Goal: Task Accomplishment & Management: Complete application form

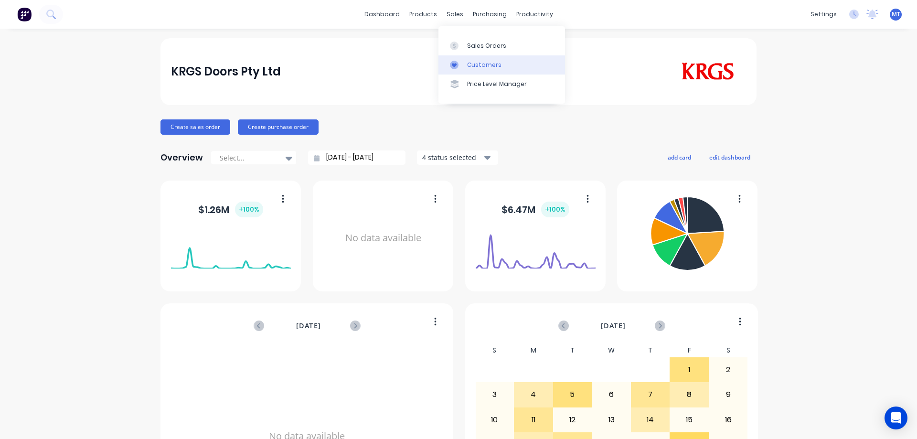
click at [463, 65] on div at bounding box center [457, 65] width 14 height 9
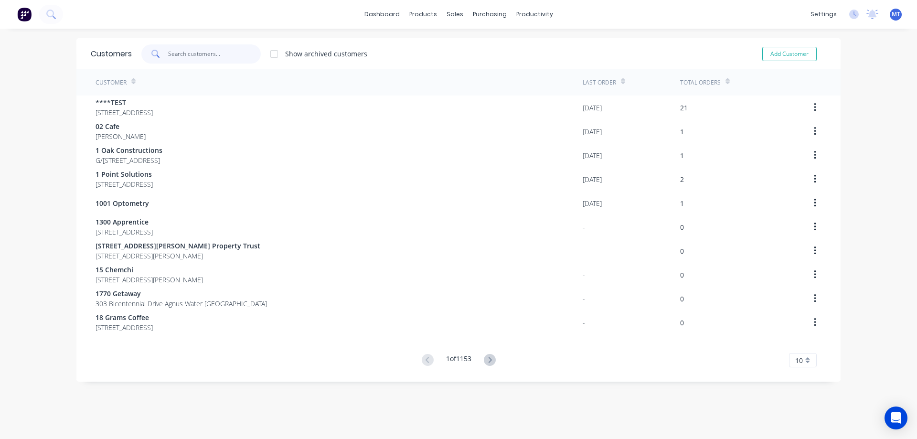
click at [210, 50] on input "text" at bounding box center [214, 53] width 93 height 19
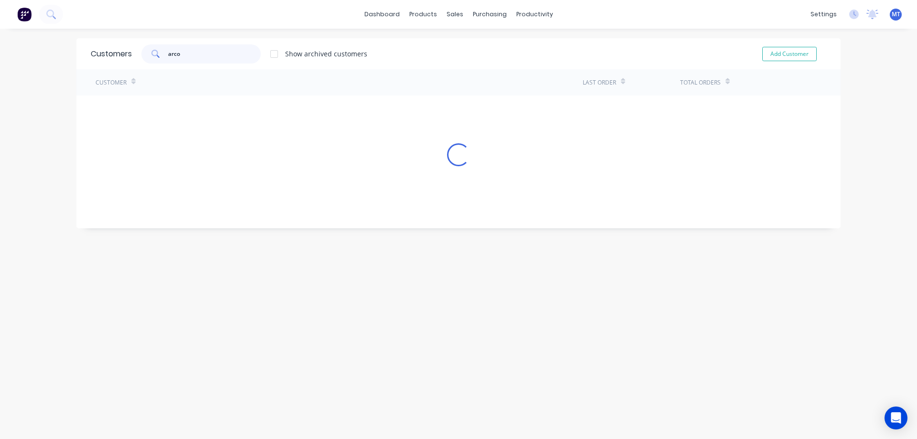
type input "arco"
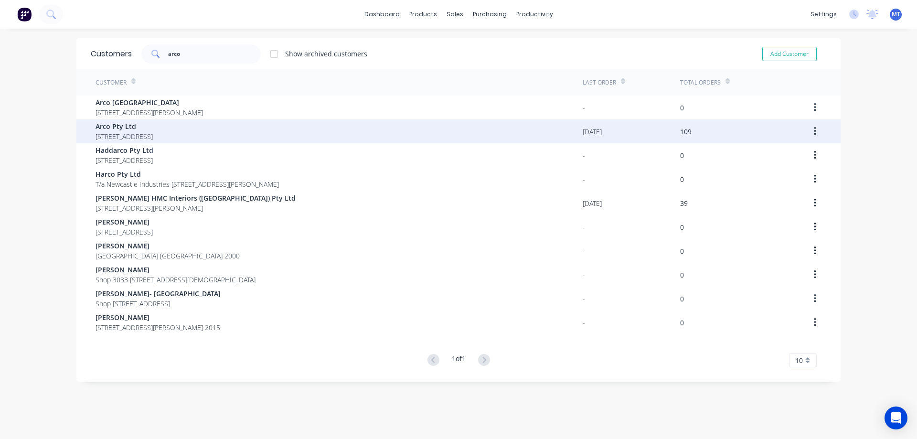
click at [153, 132] on span "[STREET_ADDRESS]" at bounding box center [124, 136] width 57 height 10
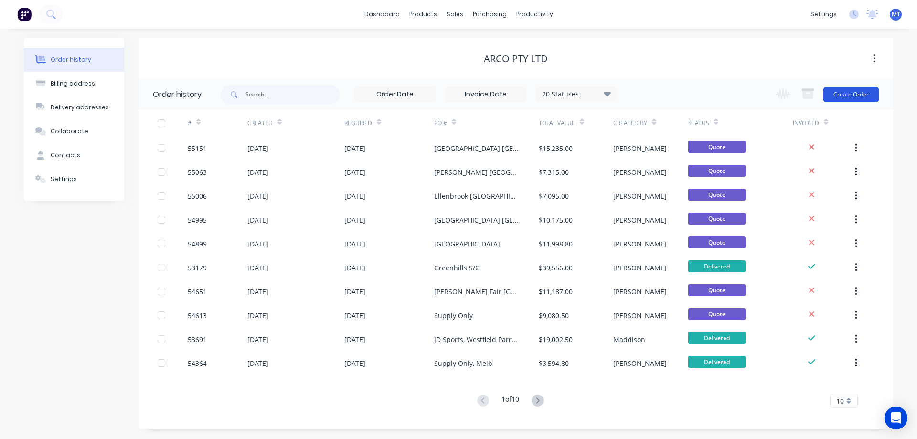
click at [861, 97] on button "Create Order" at bounding box center [851, 94] width 55 height 15
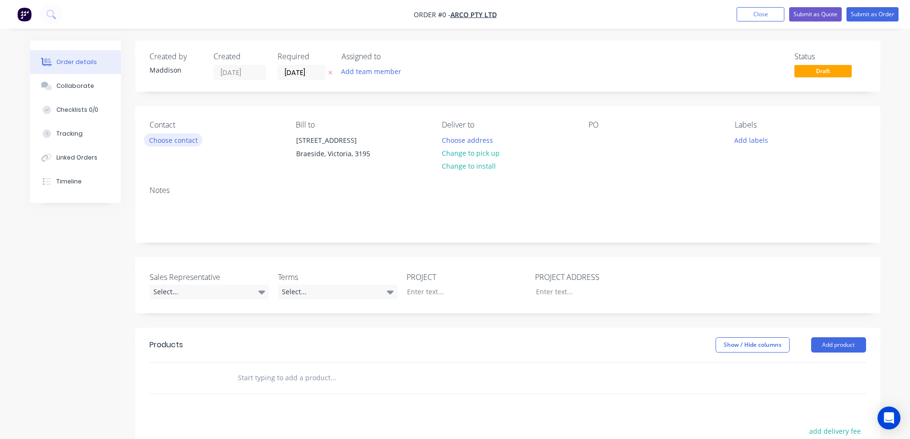
click at [182, 140] on button "Choose contact" at bounding box center [173, 139] width 59 height 13
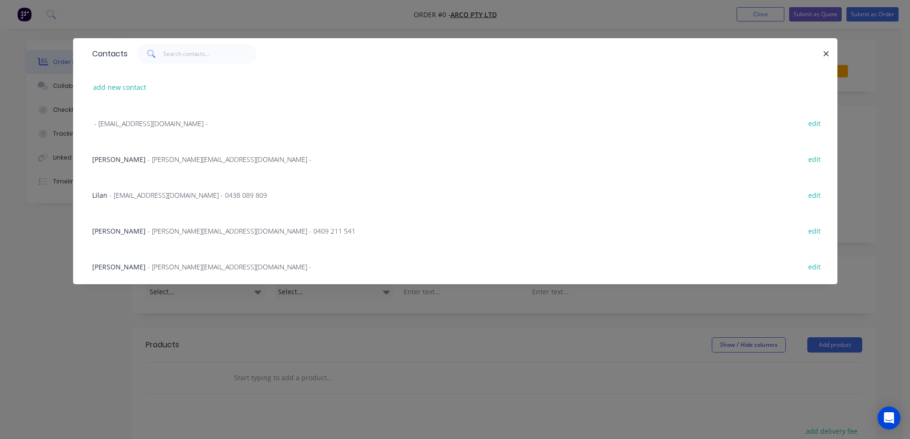
click at [152, 229] on span "- [PERSON_NAME][EMAIL_ADDRESS][DOMAIN_NAME] - 0409 211 541" at bounding box center [252, 230] width 208 height 9
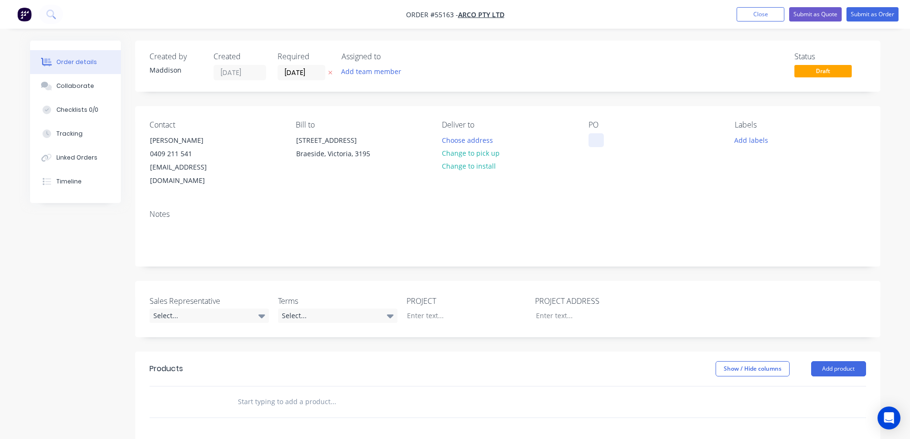
click at [597, 136] on div at bounding box center [596, 140] width 15 height 14
click at [467, 134] on button "Choose address" at bounding box center [467, 139] width 61 height 13
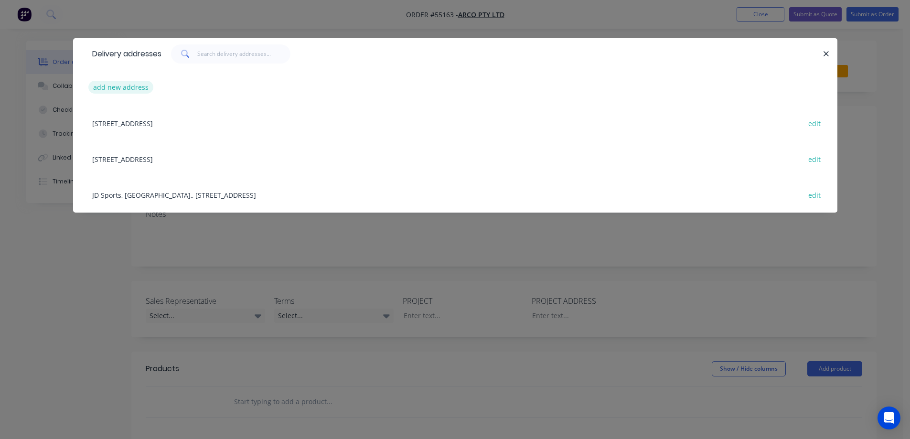
click at [128, 87] on button "add new address" at bounding box center [120, 87] width 65 height 13
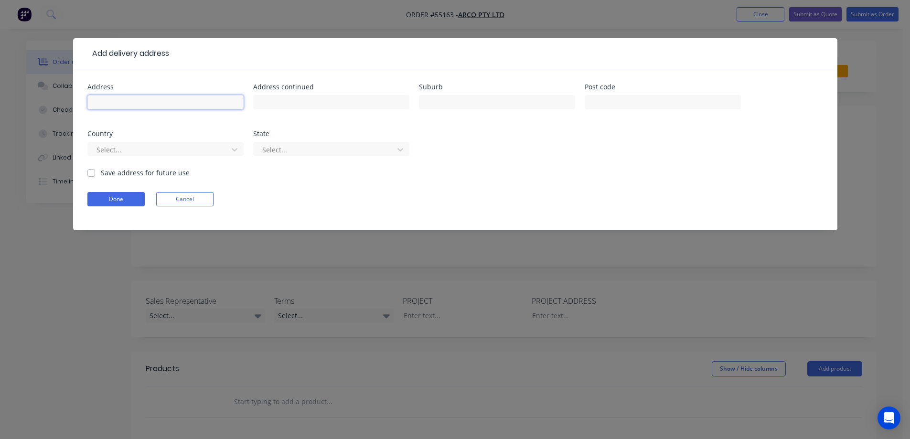
click at [151, 106] on input "text" at bounding box center [165, 102] width 156 height 14
type input "Palermo Perfumes,"
type input "S"
type input "Palermo Perfumes, [GEOGRAPHIC_DATA], Shop 1080,"
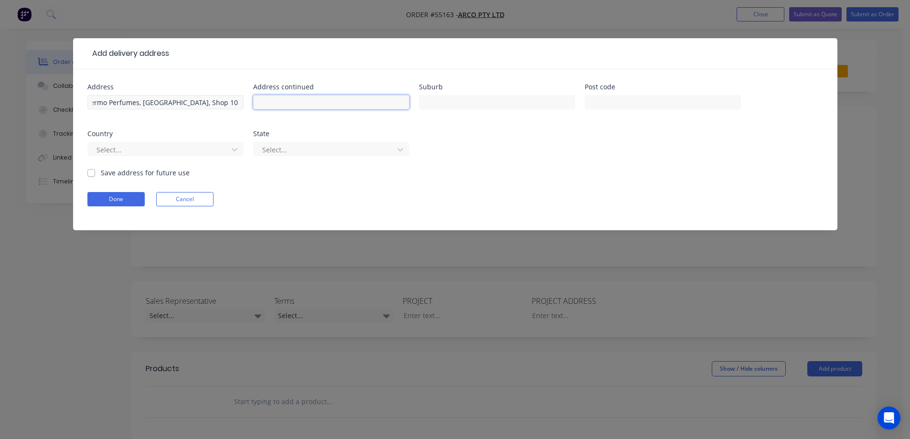
scroll to position [0, 0]
type input "[STREET_ADDRESS],"
type input "[PERSON_NAME]"
drag, startPoint x: 118, startPoint y: 103, endPoint x: 173, endPoint y: 106, distance: 55.0
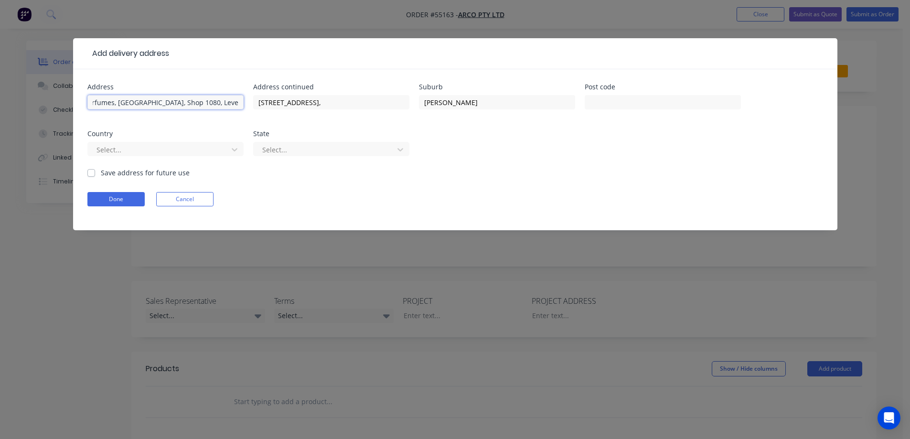
click at [173, 106] on input "Palermo Perfumes, [GEOGRAPHIC_DATA], Shop 1080, Level 1," at bounding box center [165, 102] width 156 height 14
paste input "Westfield Miranda"
type input "Palermo Perfumes, [STREET_ADDRESS],"
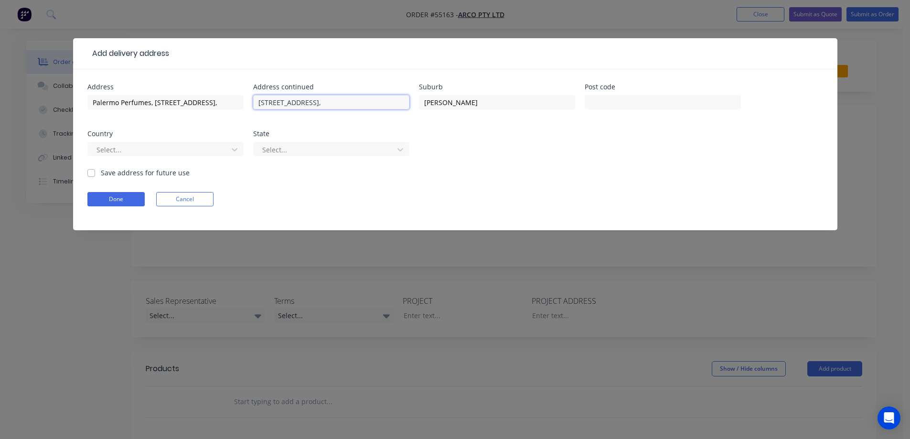
scroll to position [0, 0]
type input "2228"
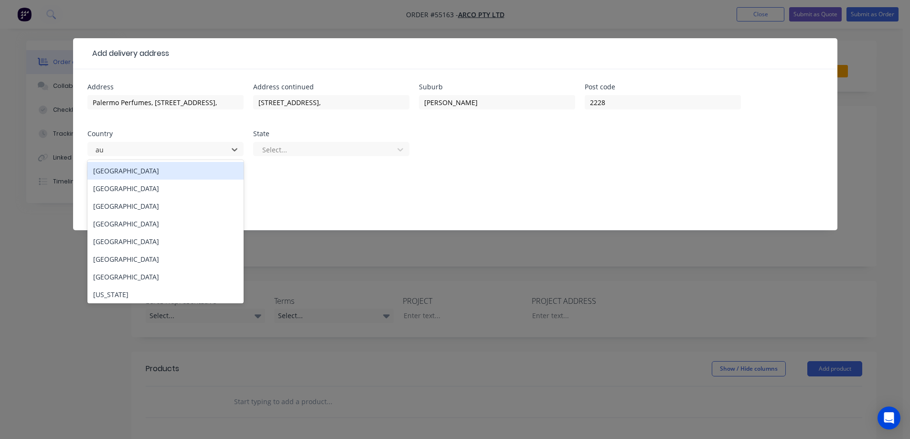
type input "aus"
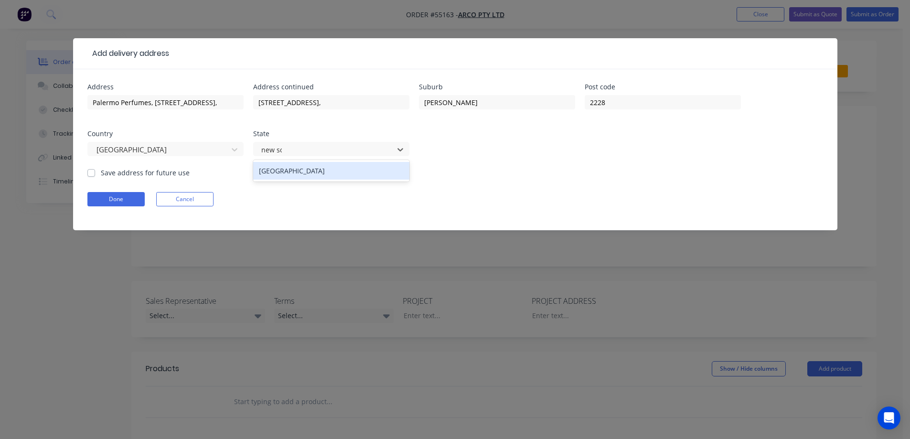
type input "new sou"
click at [126, 176] on label "Save address for future use" at bounding box center [145, 173] width 89 height 10
click at [95, 176] on input "Save address for future use" at bounding box center [91, 172] width 8 height 9
checkbox input "true"
click at [120, 201] on button "Done" at bounding box center [115, 199] width 57 height 14
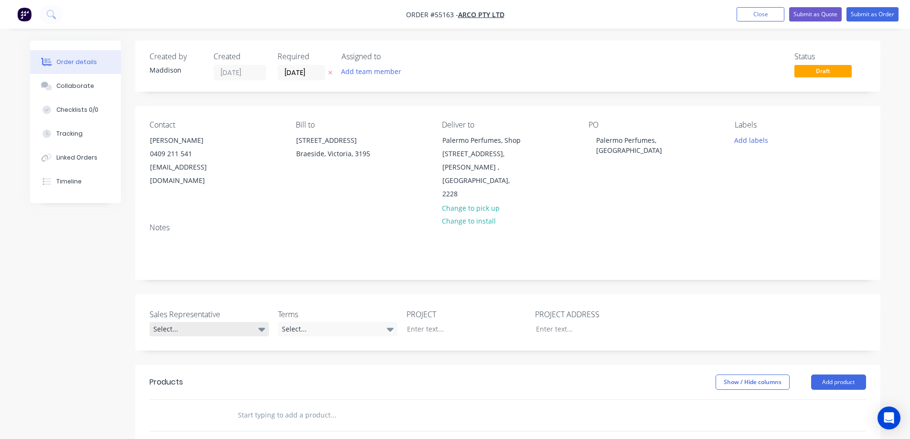
click at [203, 333] on div "Select..." at bounding box center [209, 329] width 119 height 14
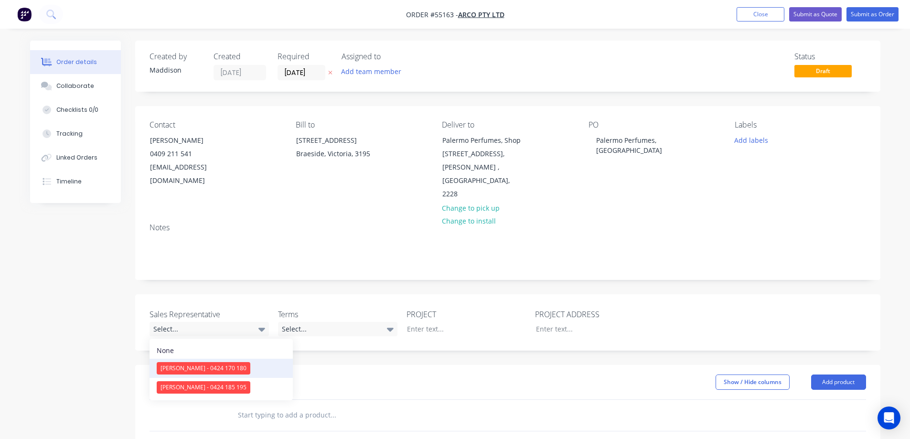
click at [220, 367] on div "[PERSON_NAME] - 0424 170 180" at bounding box center [204, 368] width 94 height 12
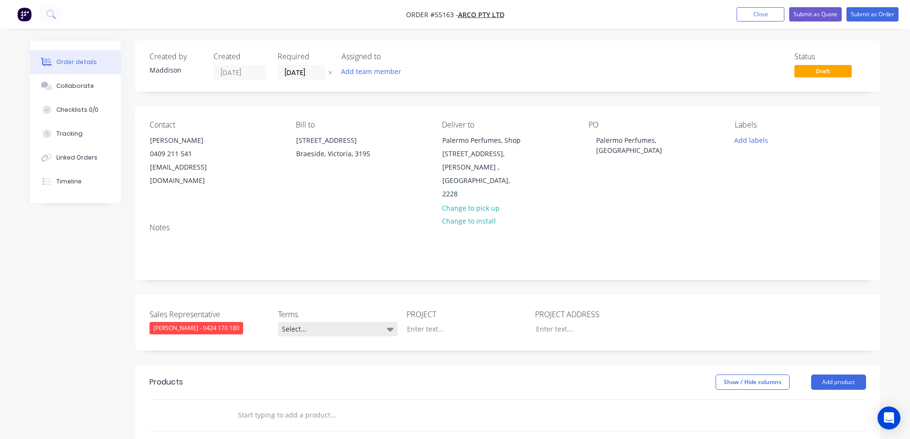
click at [320, 329] on div "Select..." at bounding box center [337, 329] width 119 height 14
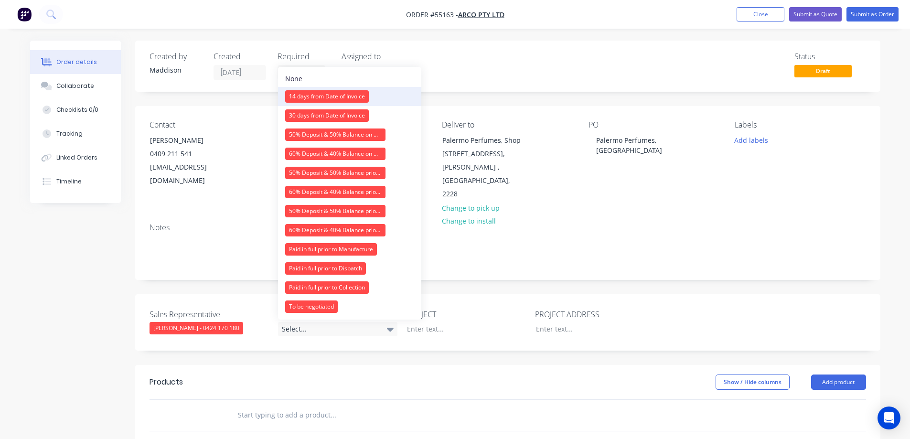
click at [313, 97] on div "14 days from Date of Invoice" at bounding box center [327, 96] width 84 height 12
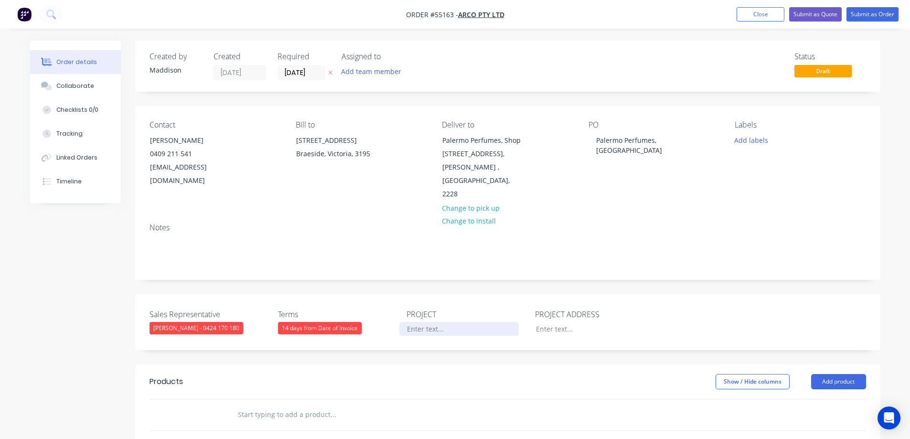
click at [427, 328] on div at bounding box center [458, 329] width 119 height 14
drag, startPoint x: 593, startPoint y: 141, endPoint x: 709, endPoint y: 139, distance: 116.1
click at [709, 139] on div "PO Palermo Perfumes, [GEOGRAPHIC_DATA]" at bounding box center [654, 160] width 131 height 81
copy div "Palermo Perfumes, [GEOGRAPHIC_DATA]"
click at [431, 331] on div at bounding box center [458, 329] width 119 height 14
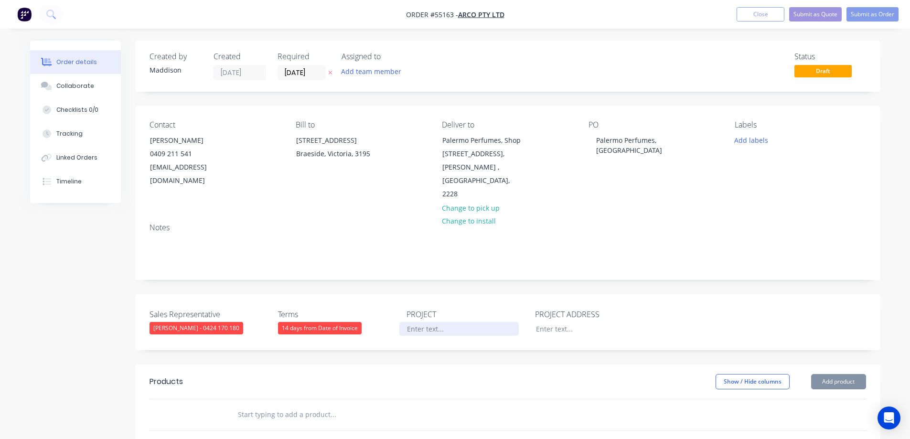
paste div
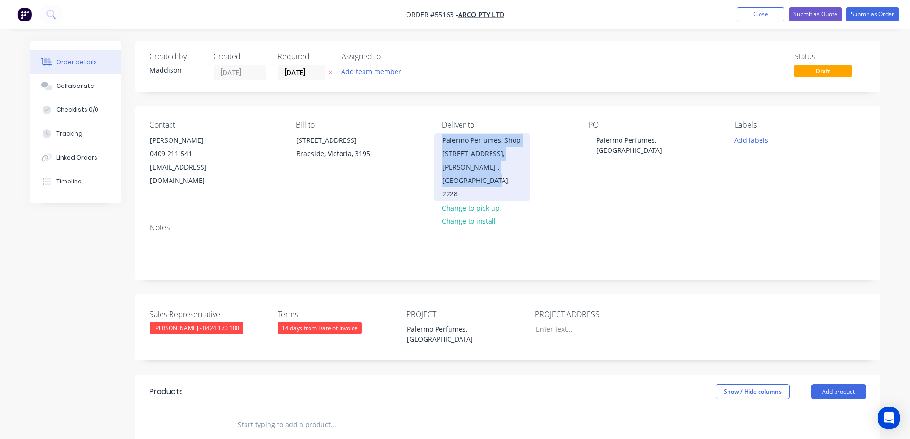
drag, startPoint x: 441, startPoint y: 138, endPoint x: 483, endPoint y: 192, distance: 68.1
click at [483, 192] on div "Palermo Perfumes, Shop [STREET_ADDRESS]" at bounding box center [482, 167] width 96 height 68
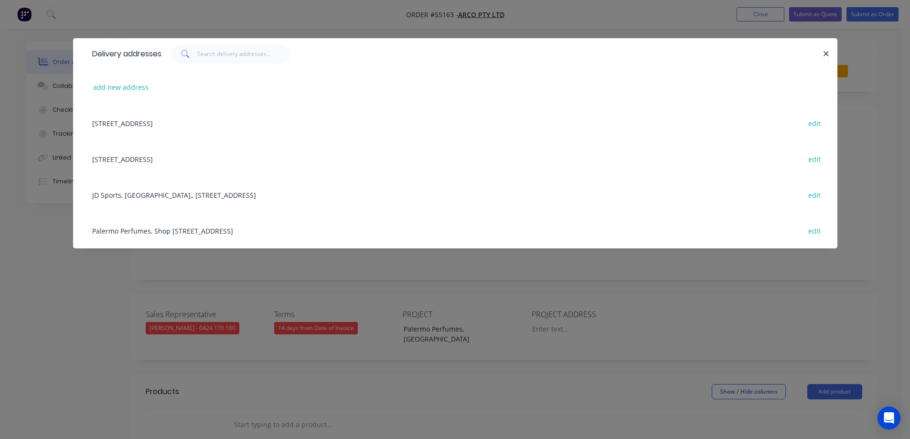
copy div "Palermo Perfumes, Shop [STREET_ADDRESS]"
click at [557, 333] on div "Delivery addresses add new address [STREET_ADDRESS], 3195 edit [STREET_ADDRESS]…" at bounding box center [455, 219] width 910 height 439
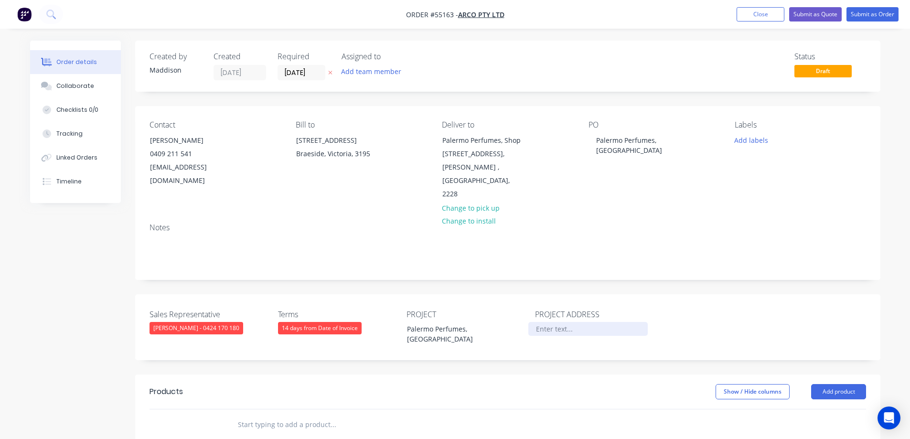
click at [550, 329] on div at bounding box center [587, 329] width 119 height 14
paste div
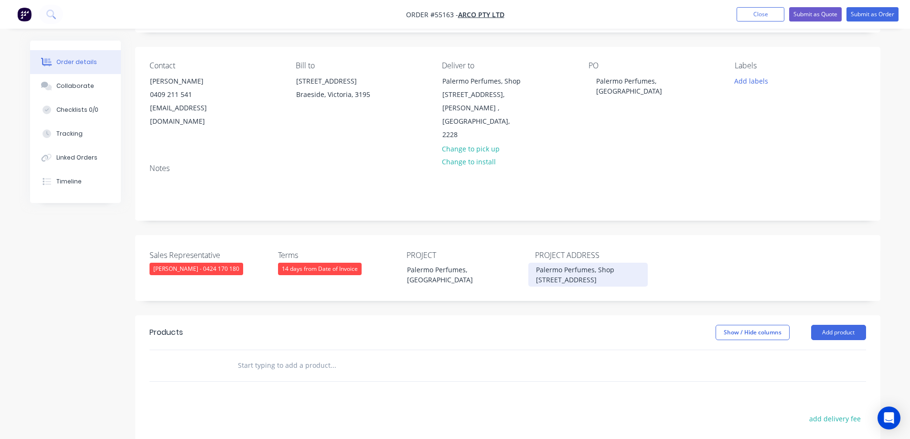
scroll to position [143, 0]
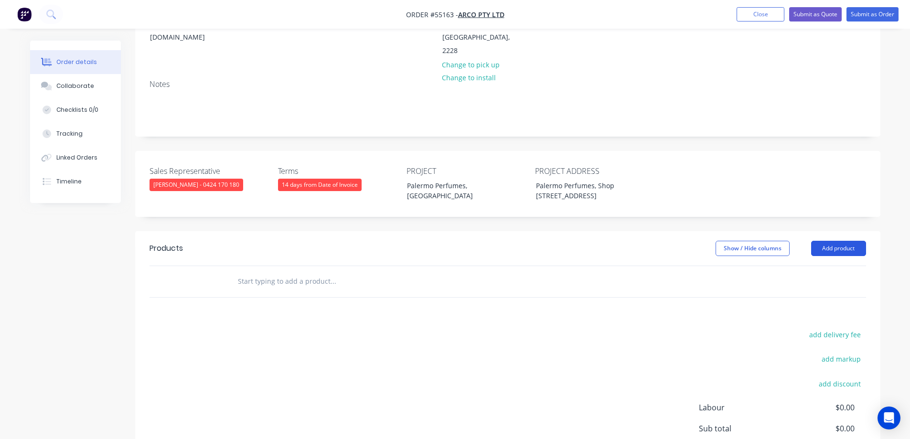
click at [831, 256] on button "Add product" at bounding box center [838, 248] width 55 height 15
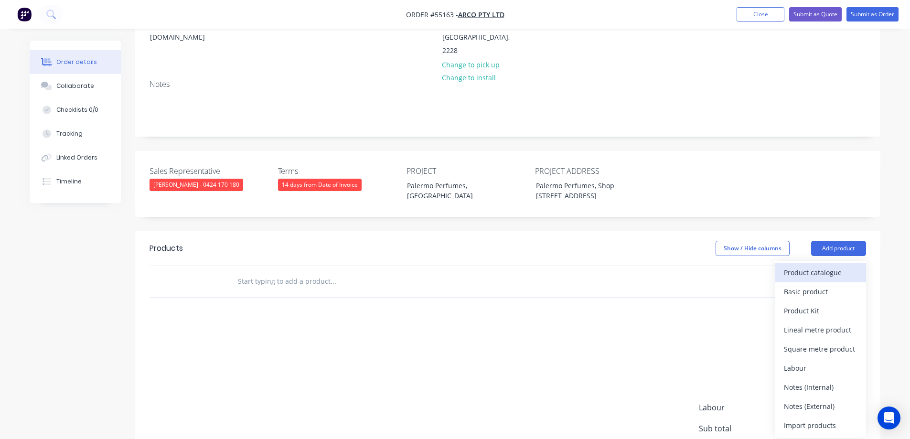
click at [807, 280] on div "Product catalogue" at bounding box center [821, 273] width 74 height 14
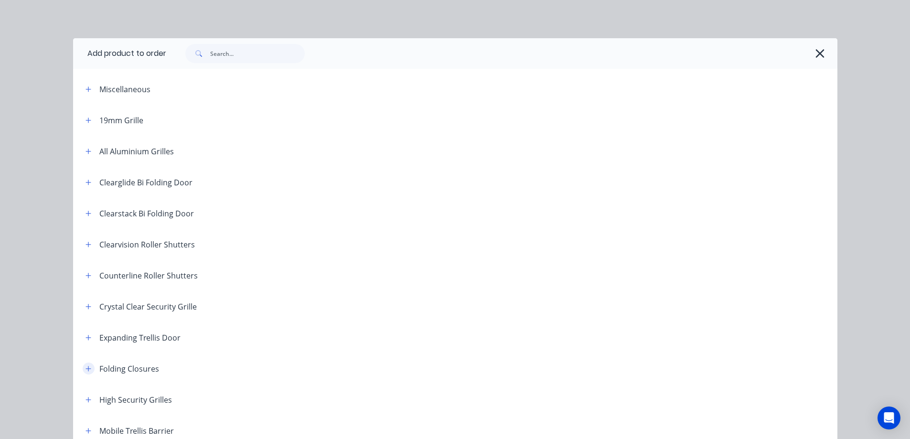
click at [86, 370] on icon "button" at bounding box center [89, 369] width 6 height 7
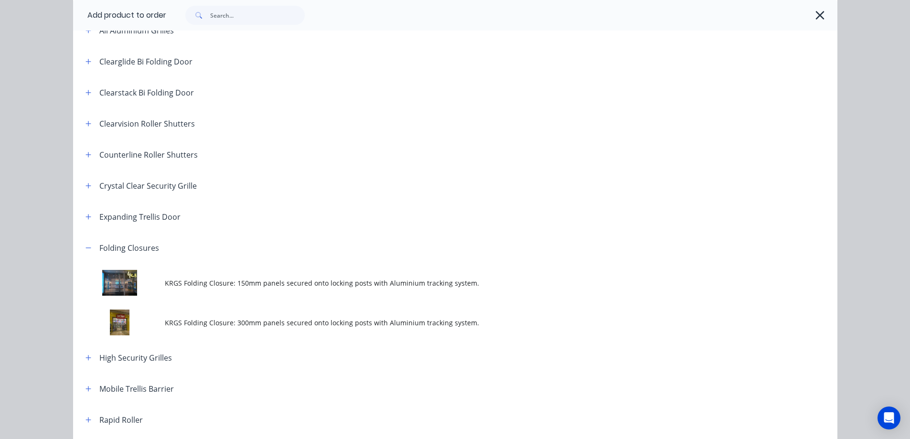
scroll to position [191, 0]
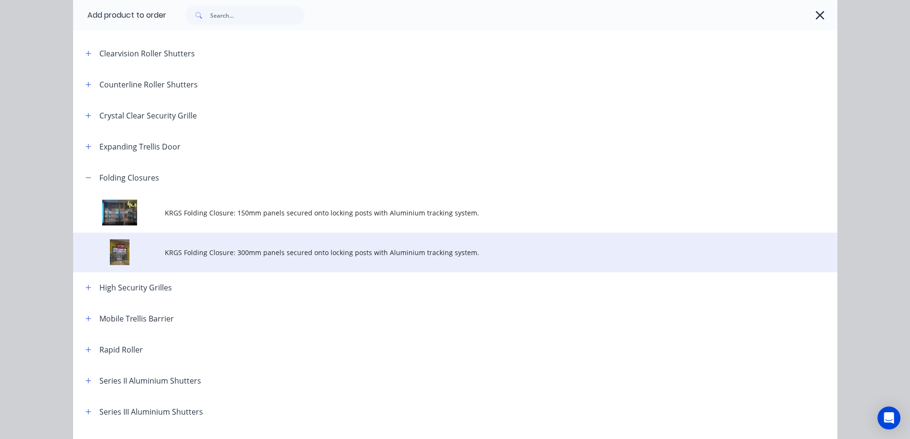
click at [294, 248] on span "KRGS Folding Closure: 300mm panels secured onto locking posts with Aluminium tr…" at bounding box center [434, 252] width 538 height 10
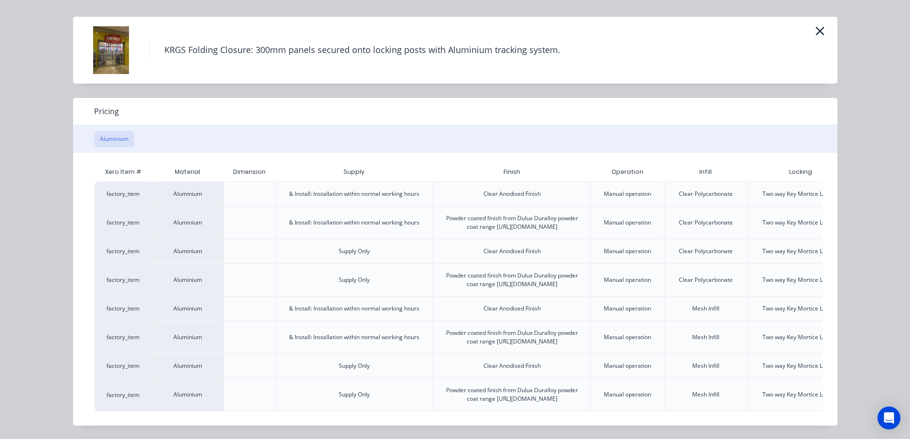
scroll to position [0, 84]
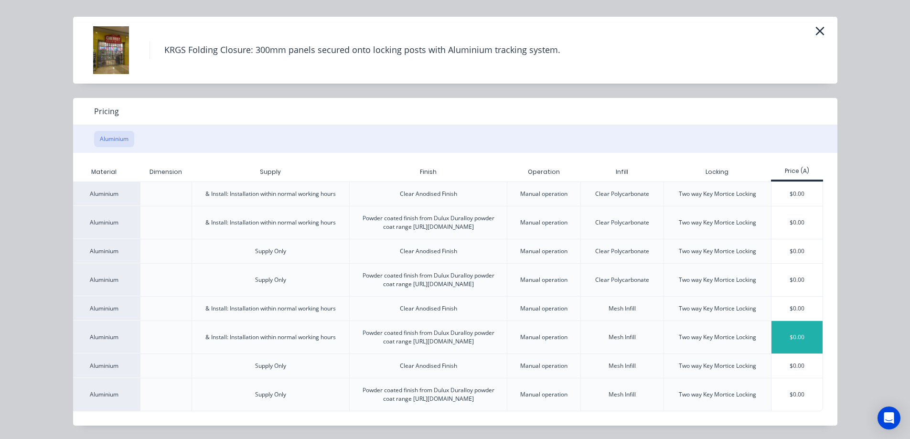
click at [791, 321] on div "$0.00" at bounding box center [797, 337] width 51 height 32
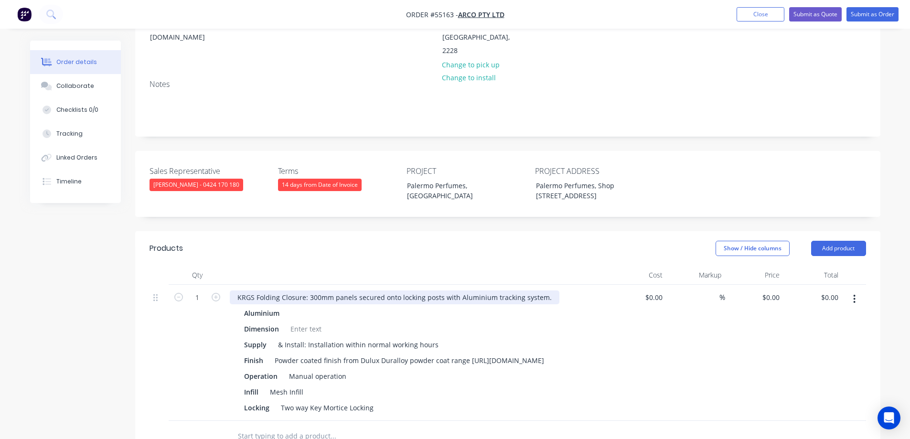
click at [238, 304] on div "KRGS Folding Closure: 300mm panels secured onto locking posts with Aluminium tr…" at bounding box center [395, 297] width 330 height 14
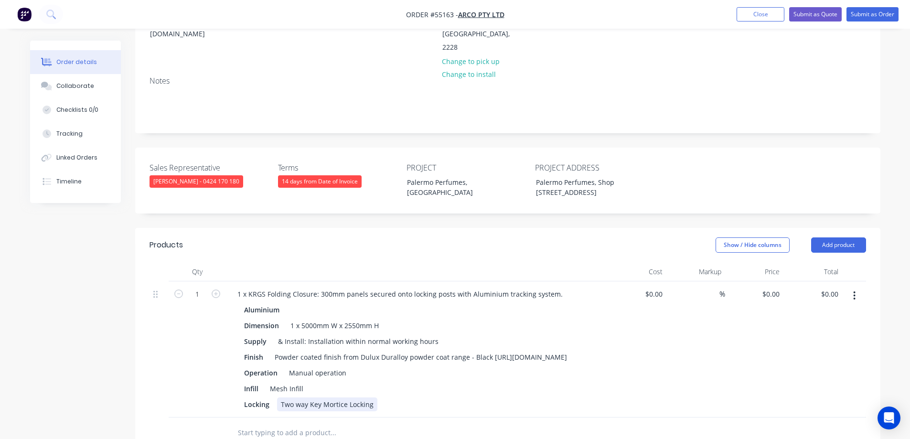
scroll to position [290, 0]
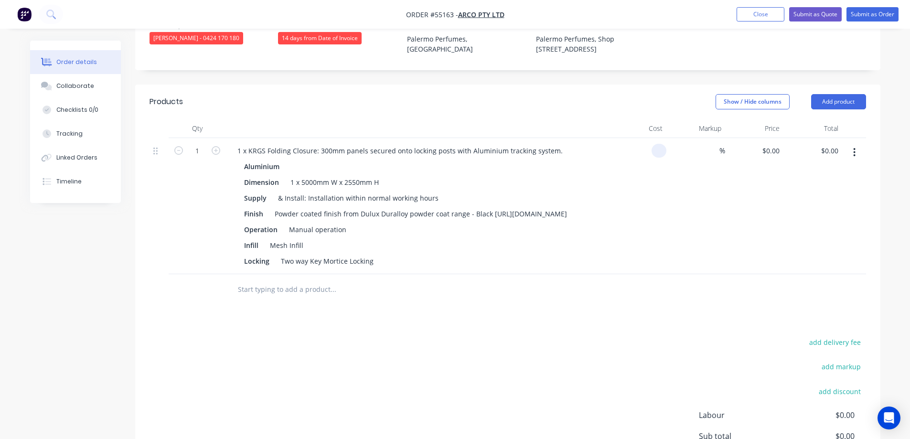
type input "$0.00"
type input "$5,380.00"
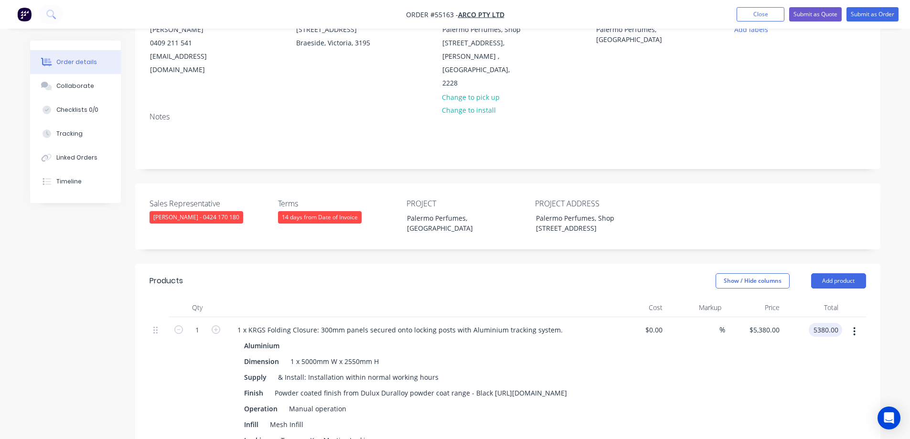
scroll to position [51, 0]
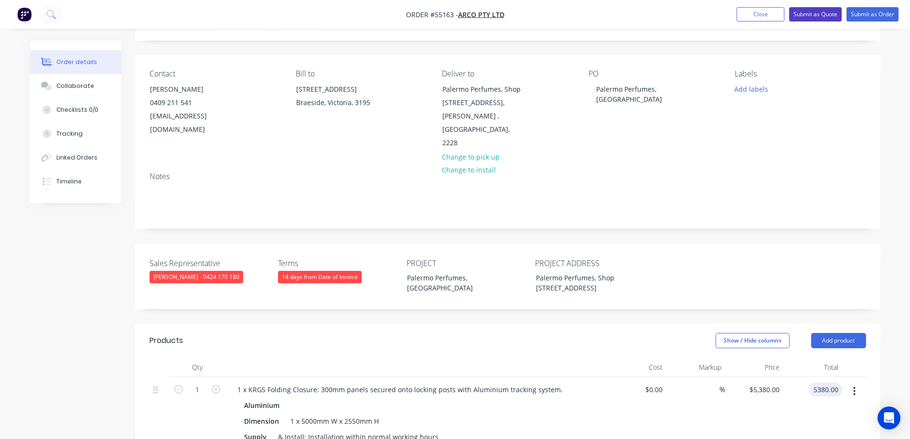
type input "$5,380.00"
click at [806, 18] on button "Submit as Quote" at bounding box center [815, 14] width 53 height 14
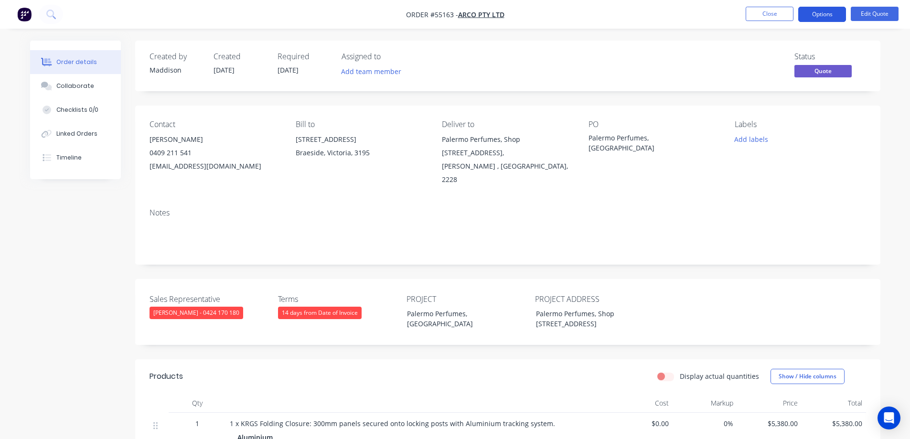
click at [817, 16] on button "Options" at bounding box center [822, 14] width 48 height 15
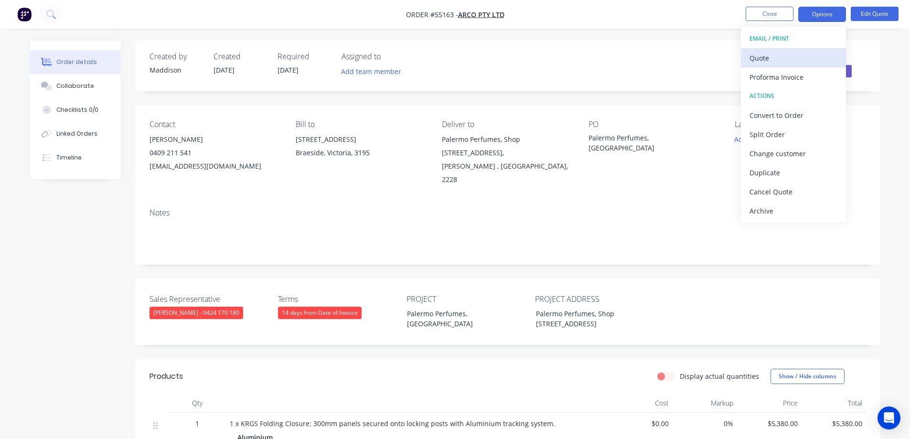
click at [797, 56] on div "Quote" at bounding box center [794, 58] width 88 height 14
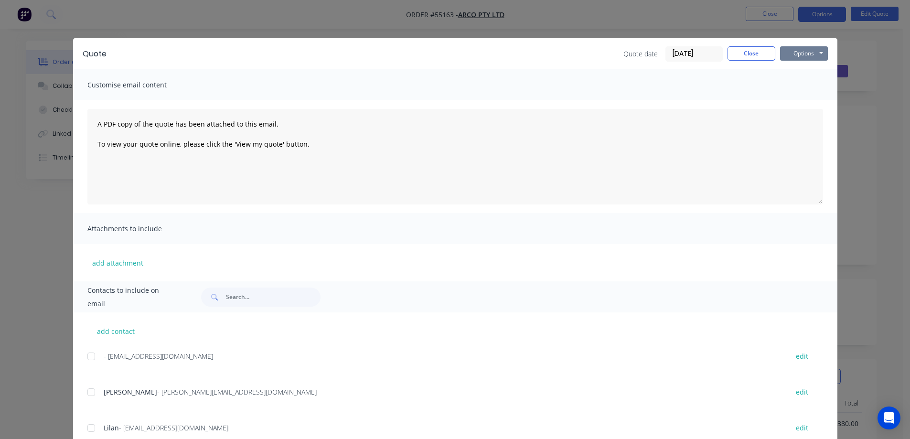
click at [799, 55] on button "Options" at bounding box center [804, 53] width 48 height 14
click at [799, 86] on button "Print" at bounding box center [810, 86] width 61 height 16
click at [759, 53] on button "Close" at bounding box center [752, 53] width 48 height 14
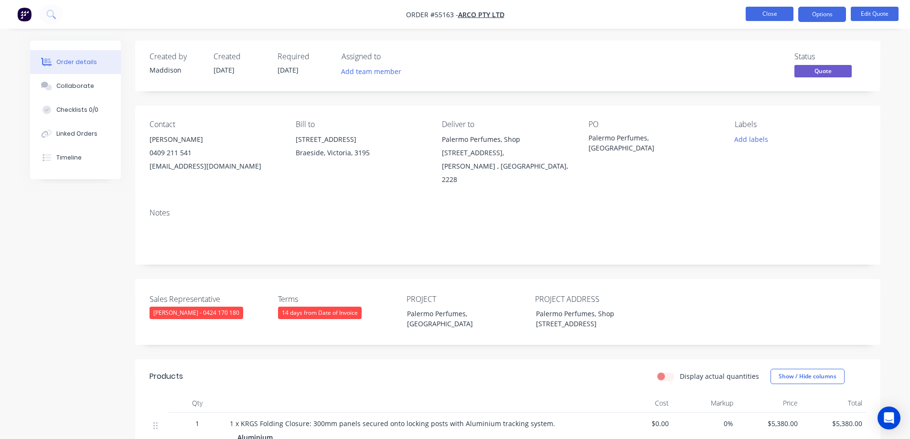
click at [768, 15] on button "Close" at bounding box center [770, 14] width 48 height 14
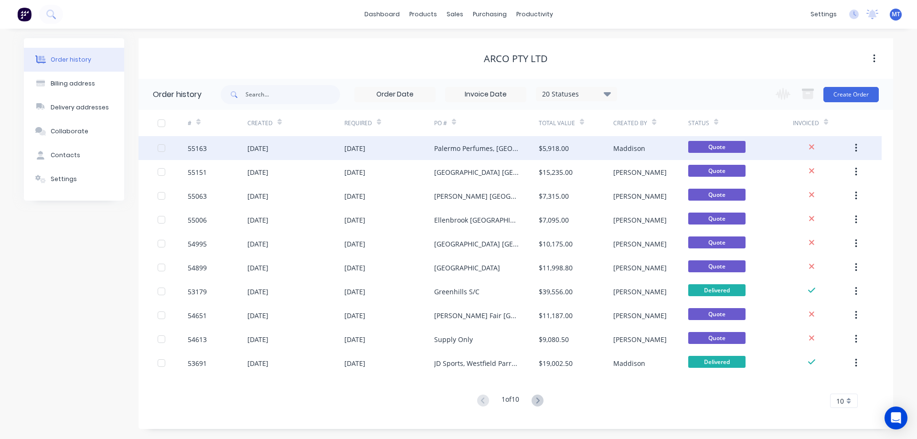
click at [445, 149] on div "Palermo Perfumes, [GEOGRAPHIC_DATA]" at bounding box center [477, 148] width 86 height 10
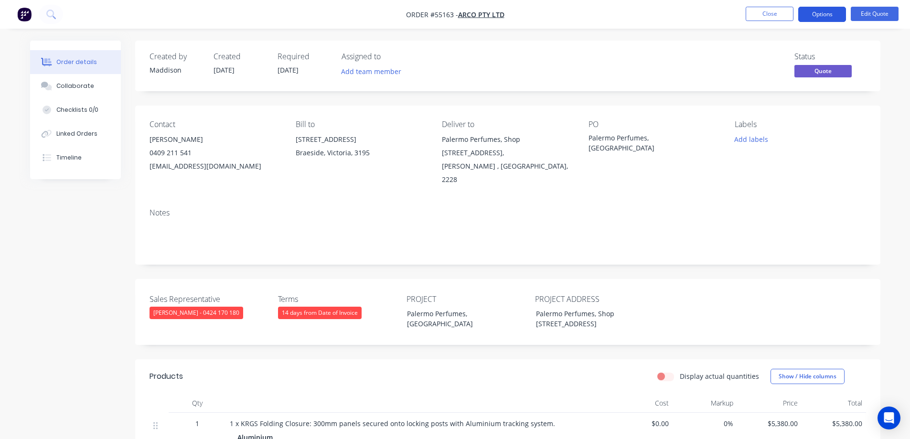
click at [821, 15] on button "Options" at bounding box center [822, 14] width 48 height 15
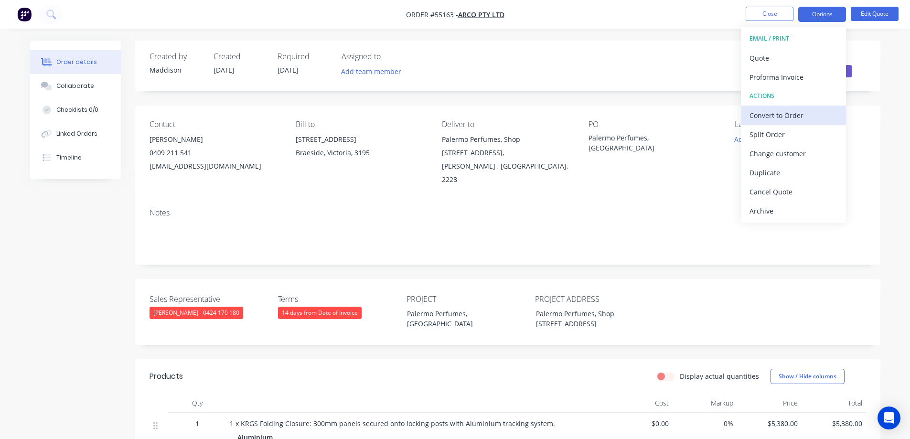
click at [782, 114] on div "Convert to Order" at bounding box center [794, 115] width 88 height 14
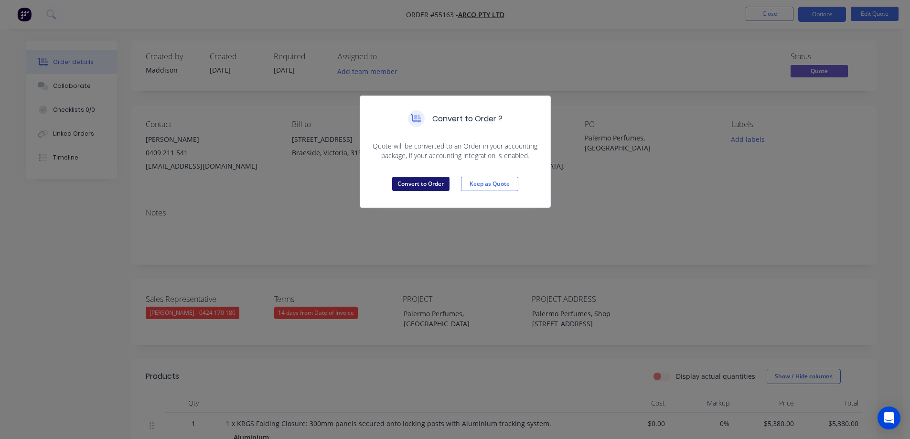
click at [409, 187] on button "Convert to Order" at bounding box center [420, 184] width 57 height 14
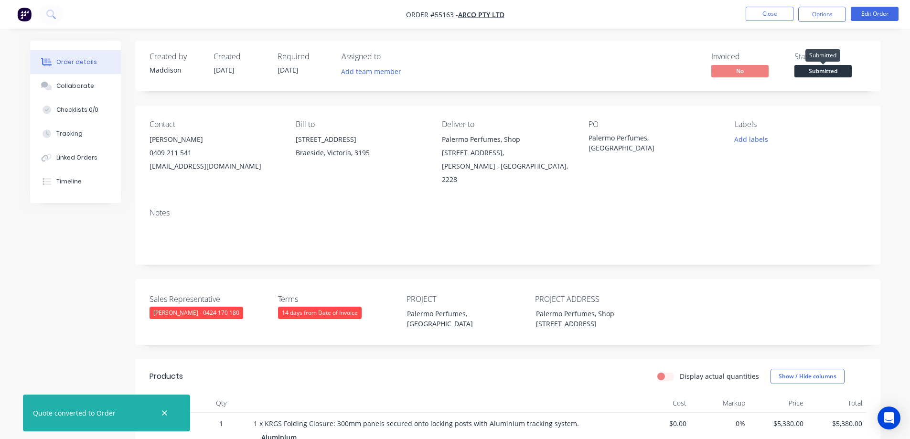
click at [817, 71] on span "Submitted" at bounding box center [823, 71] width 57 height 12
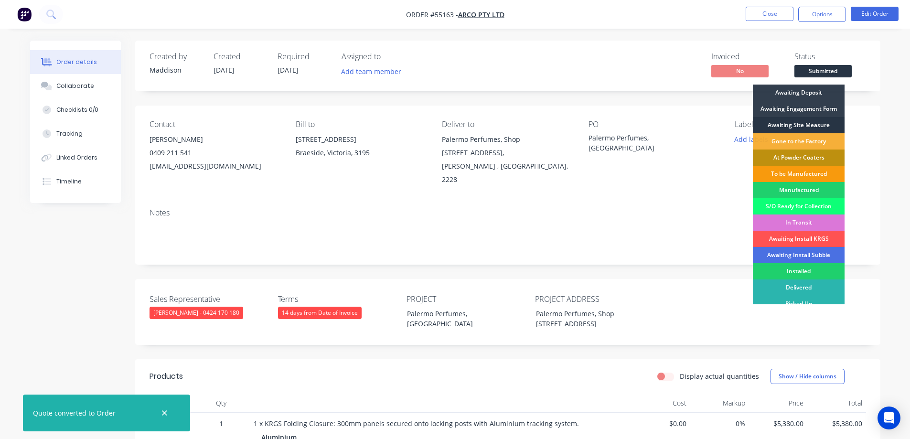
click at [805, 125] on div "Awaiting Site Measure" at bounding box center [799, 125] width 92 height 16
